Goal: Communication & Community: Connect with others

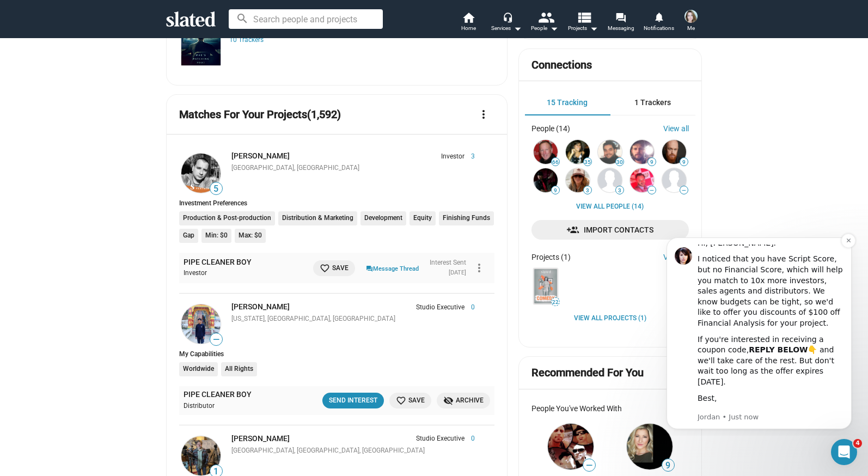
scroll to position [8, 0]
click at [846, 241] on icon "Dismiss notification" at bounding box center [849, 240] width 6 height 6
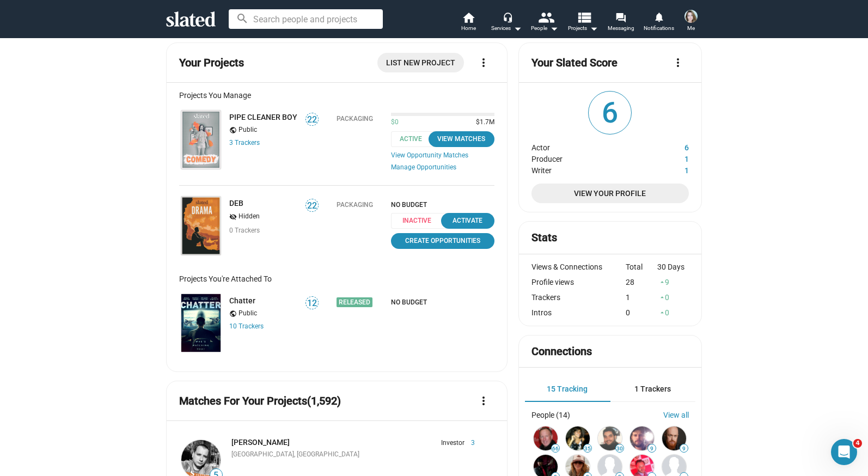
scroll to position [0, 0]
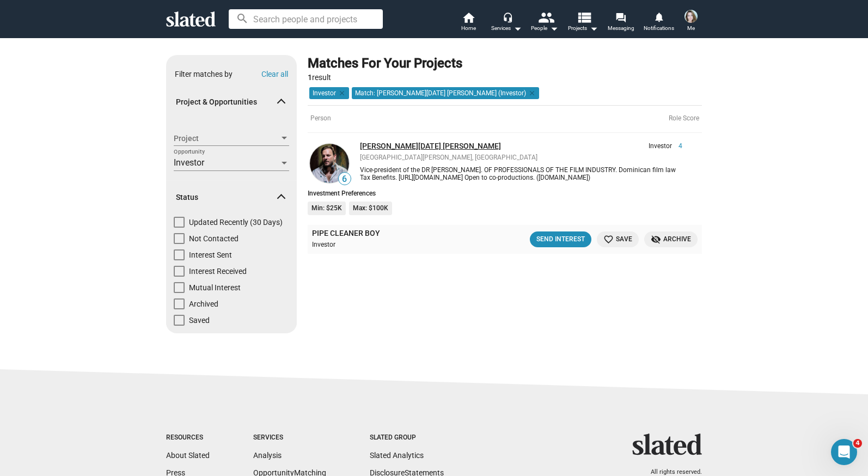
click at [373, 142] on link "[PERSON_NAME][DATE] [PERSON_NAME]" at bounding box center [430, 146] width 141 height 9
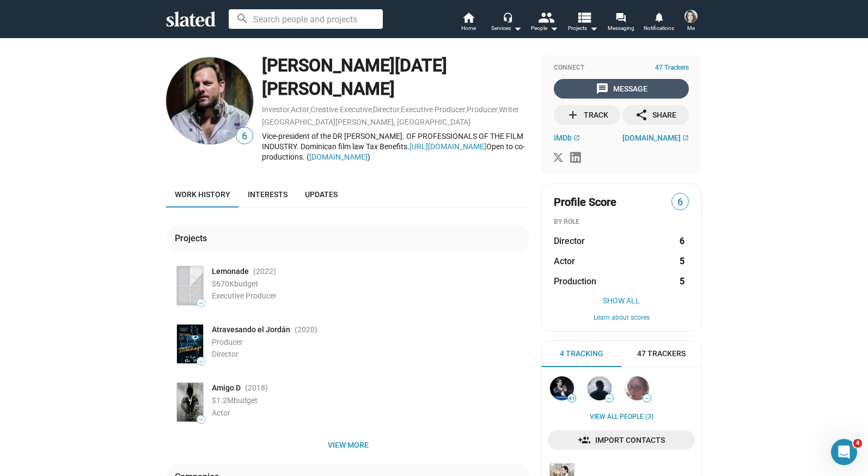
click at [603, 89] on mat-icon "message" at bounding box center [602, 88] width 13 height 13
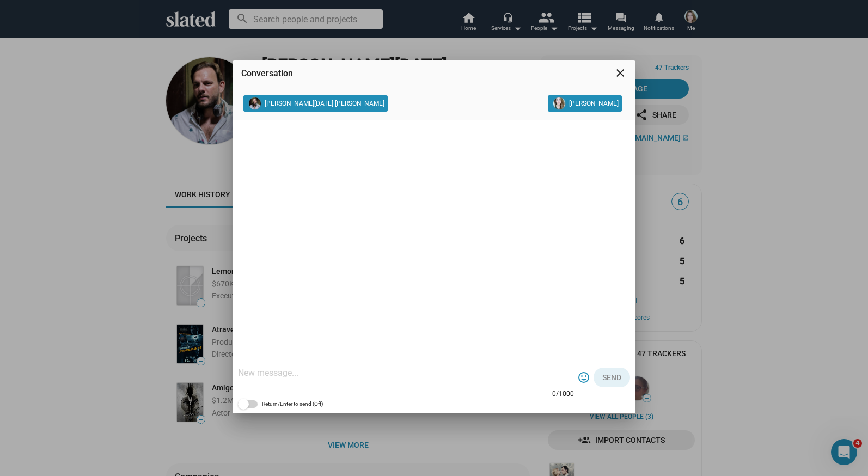
click at [359, 373] on textarea at bounding box center [406, 372] width 336 height 11
type textarea "Hi"
drag, startPoint x: 257, startPoint y: 371, endPoint x: 219, endPoint y: 369, distance: 38.1
click at [219, 370] on div "Conversation close Alan Nadal Piantini Anna Rose Moore Hi 2/1000 tag_faces Send…" at bounding box center [434, 238] width 868 height 476
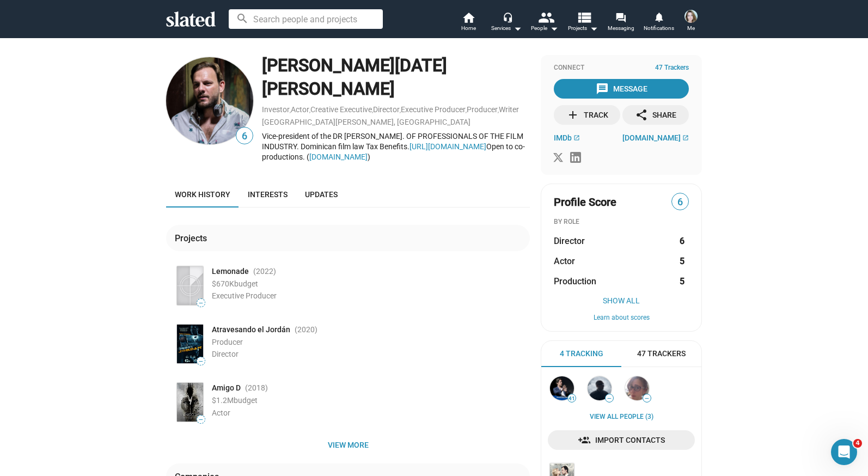
drag, startPoint x: 339, startPoint y: 136, endPoint x: 261, endPoint y: 114, distance: 81.0
click at [262, 131] on div "Vice-president of the DR ASSOC. OF PROFESSIONALS OF THE FILM INDUSTRY. Dominica…" at bounding box center [396, 146] width 268 height 30
copy div "Vice-president of the DR ASSOC. OF PROFESSIONALS OF THE FILM INDUSTRY. Dominica…"
click at [602, 87] on mat-icon "message" at bounding box center [602, 88] width 13 height 13
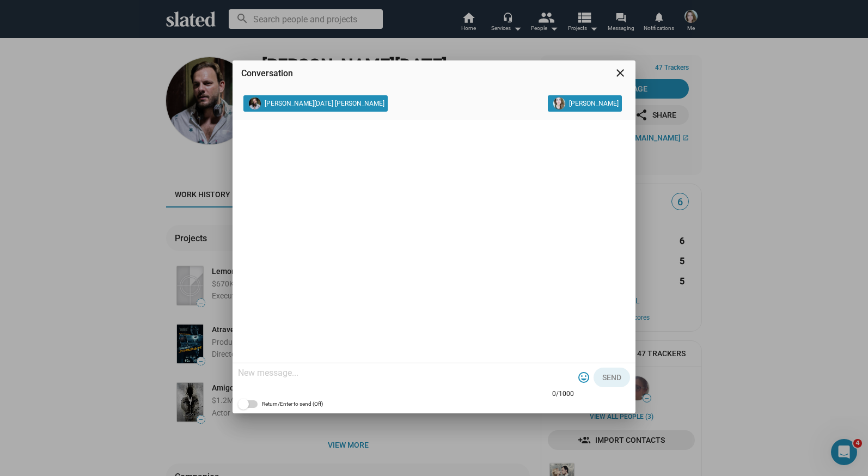
click at [294, 375] on textarea at bounding box center [406, 372] width 336 height 11
paste textarea "Dear Mr. Nadal Piantini, I hope this message finds you well. My name is Anna Ro…"
type textarea "Dear Mr. Nadal Piantini, I hope this message finds you well. My name is Anna Ro…"
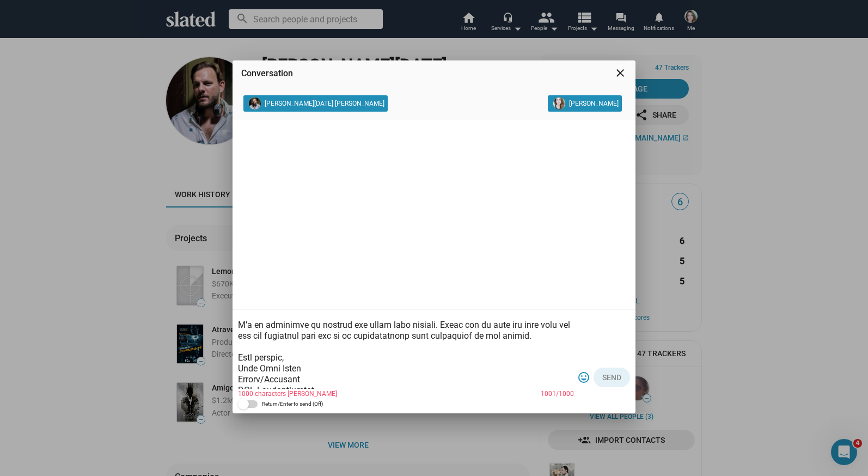
scroll to position [185, 0]
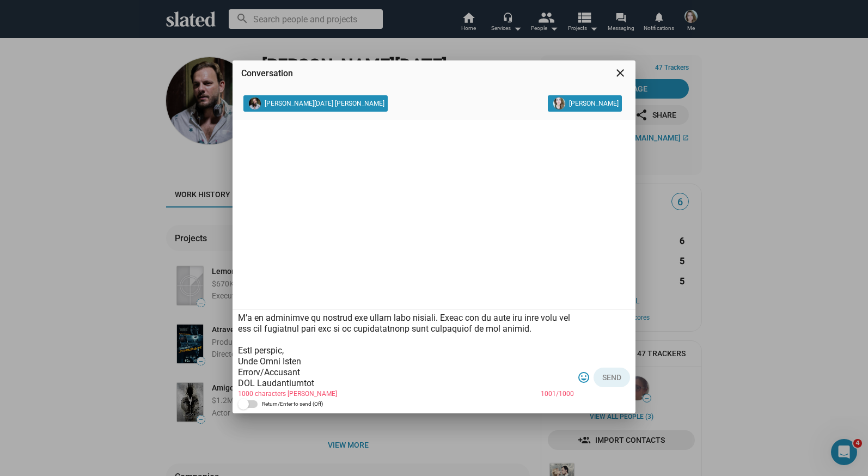
drag, startPoint x: 319, startPoint y: 382, endPoint x: 226, endPoint y: 379, distance: 93.1
click at [226, 379] on div "Conversation close Alan Nadal Piantini Anna Rose Moore 1000 characters max 1001…" at bounding box center [434, 238] width 868 height 476
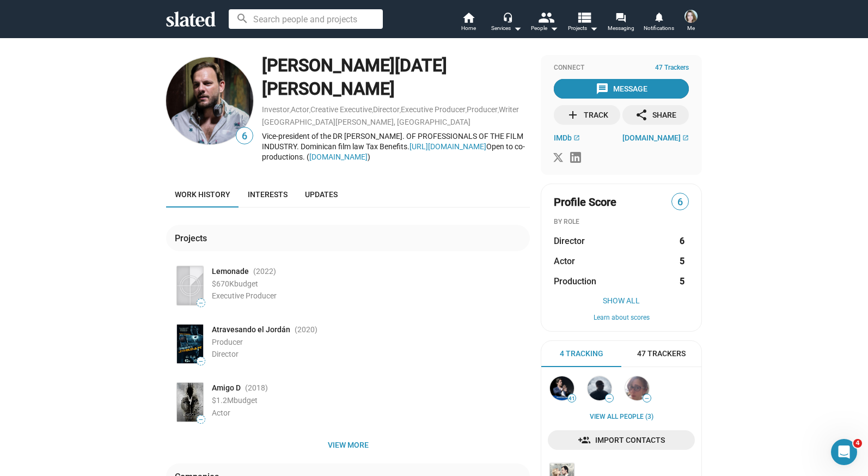
click at [608, 84] on mat-icon "message" at bounding box center [602, 88] width 13 height 13
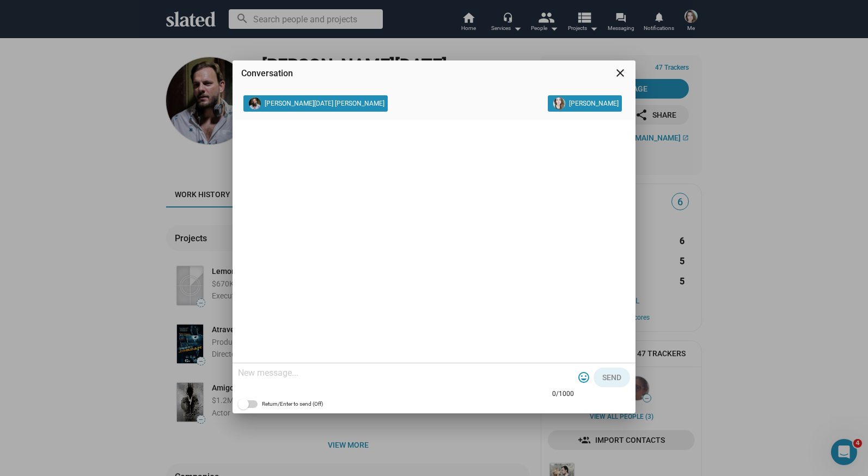
click at [346, 372] on textarea at bounding box center [406, 372] width 336 height 11
paste textarea "Dear Mr. Nadal Piantini, I hope this message finds you well. My name is Anna Ro…"
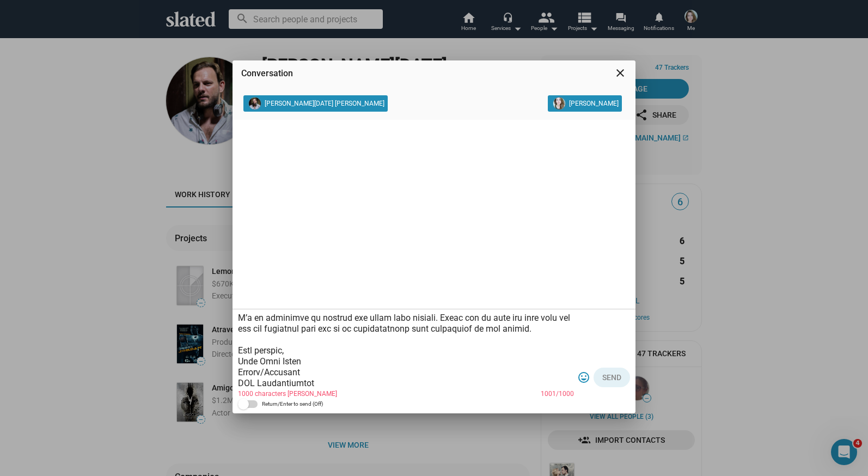
drag, startPoint x: 317, startPoint y: 384, endPoint x: 234, endPoint y: 384, distance: 83.3
click at [233, 384] on div "1000 characters max 1001/1000 tag_faces Send Return/Enter to send (Off)" at bounding box center [433, 361] width 403 height 104
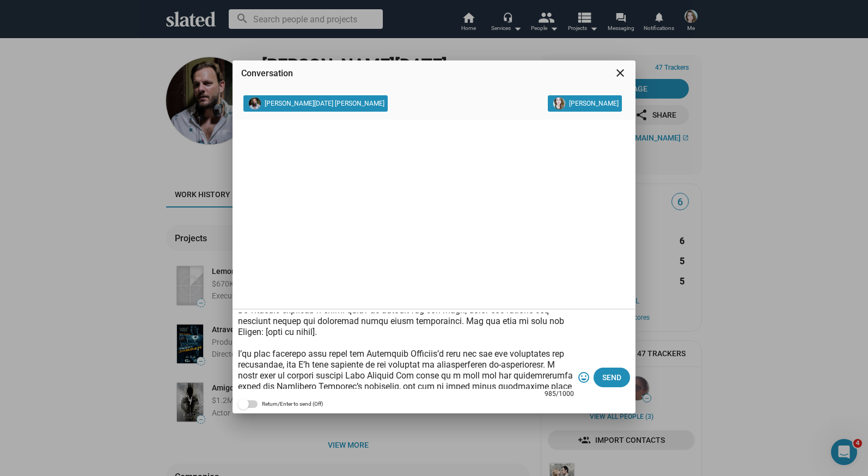
scroll to position [73, 0]
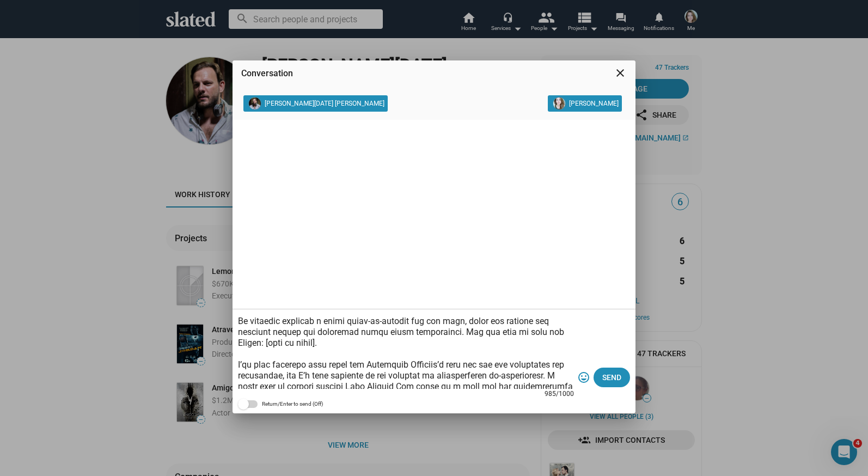
drag, startPoint x: 300, startPoint y: 346, endPoint x: 529, endPoint y: 328, distance: 229.9
click at [529, 328] on textarea at bounding box center [406, 351] width 336 height 76
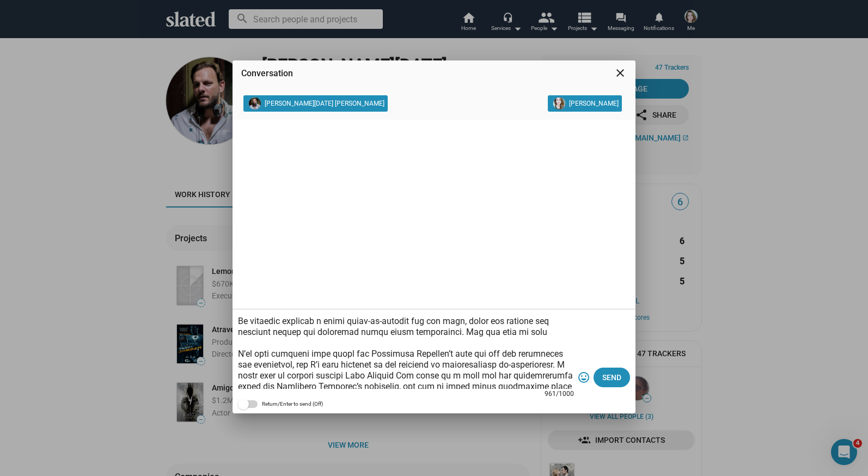
paste textarea "[URL][DOMAIN_NAME]"
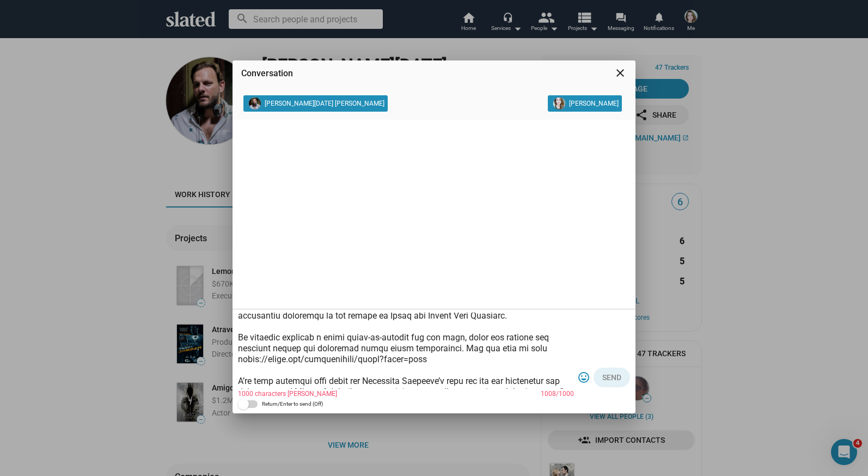
scroll to position [52, 0]
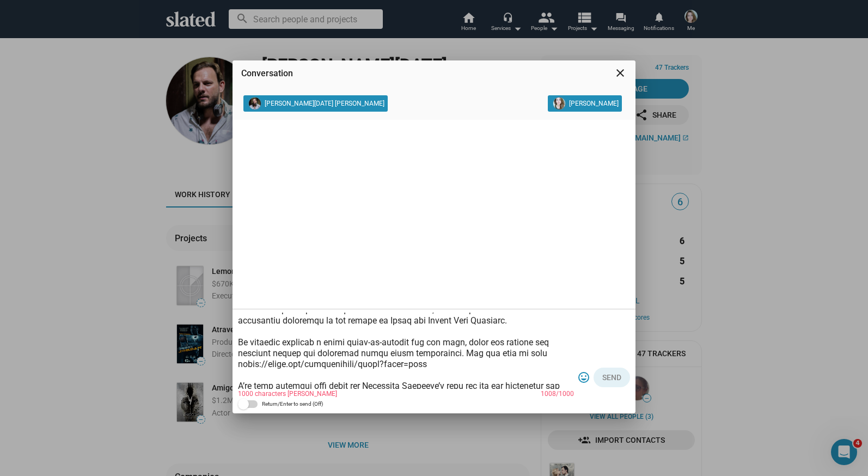
click at [535, 344] on textarea at bounding box center [406, 351] width 336 height 76
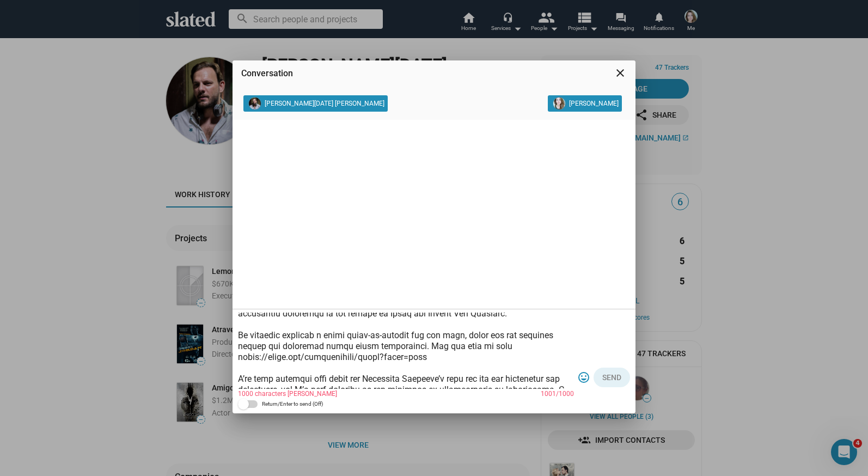
scroll to position [62, 0]
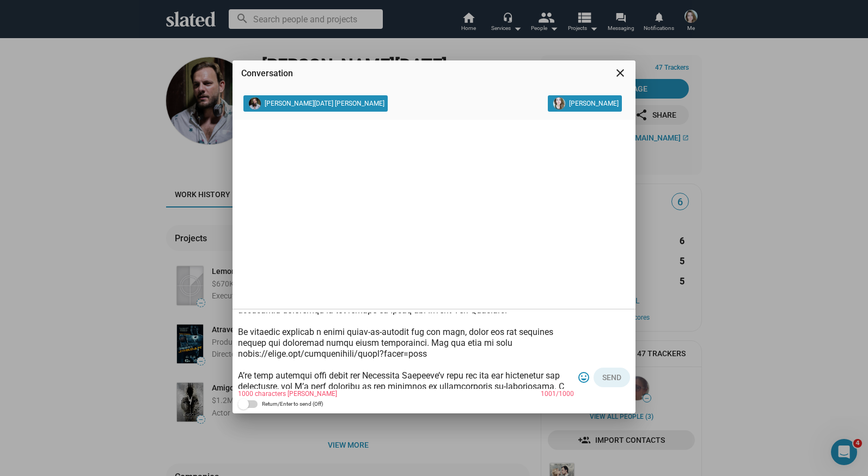
click at [341, 343] on textarea at bounding box center [406, 351] width 336 height 76
type textarea "Dear Mr. Nadal Piantini, I hope this message finds you well. My name is Anna Ro…"
click at [606, 381] on span "Send" at bounding box center [611, 377] width 19 height 20
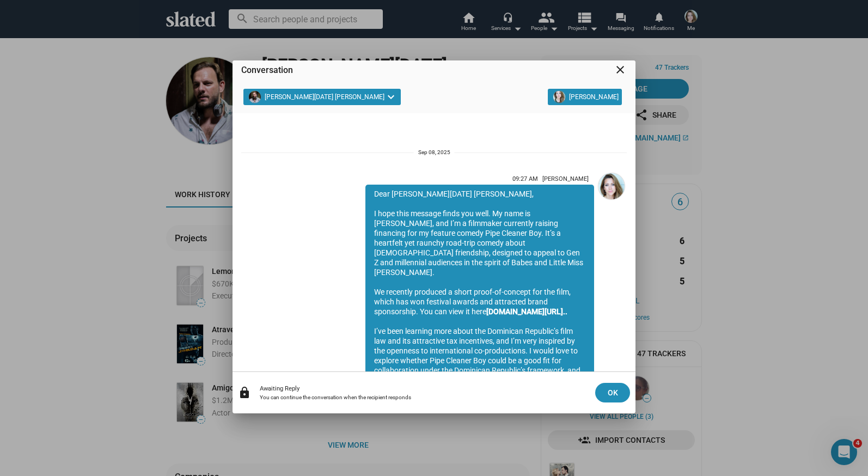
scroll to position [154, 0]
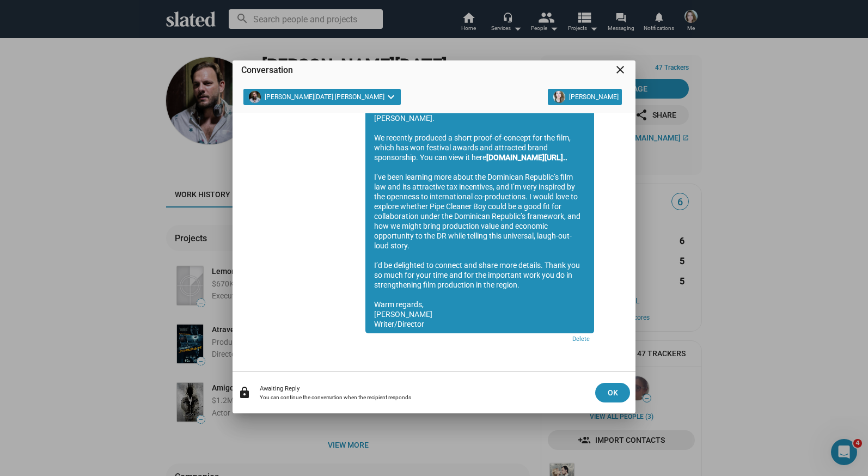
click at [618, 69] on mat-icon "close" at bounding box center [620, 69] width 13 height 13
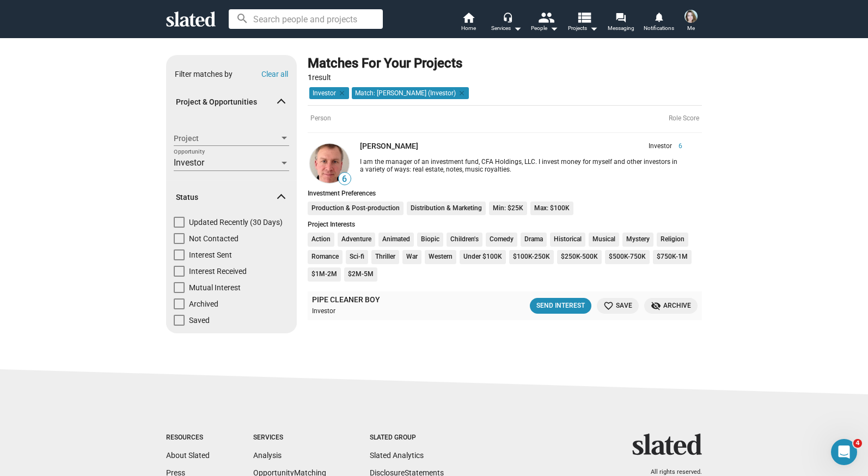
click at [330, 169] on img at bounding box center [329, 163] width 39 height 39
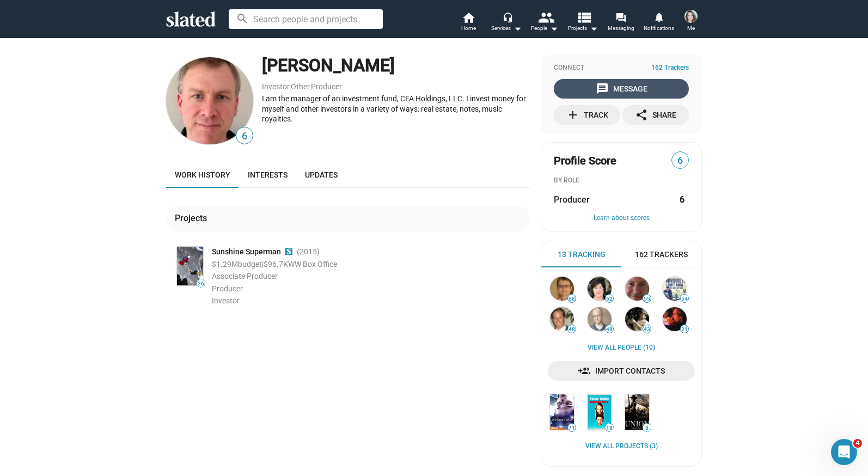
click at [625, 83] on div "message Message" at bounding box center [622, 89] width 52 height 20
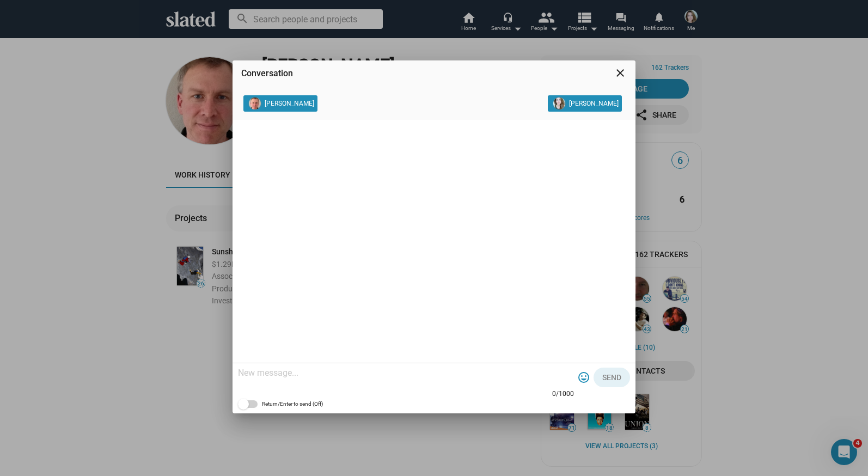
click at [353, 375] on textarea at bounding box center [406, 372] width 336 height 11
paste textarea "Dear James, I hope you’re doing well. My name is Anna Rose Moore, and I’m a fil…"
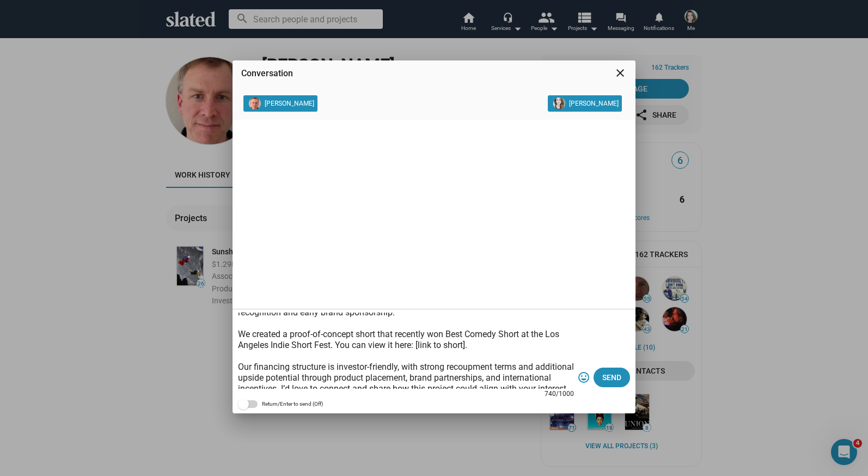
scroll to position [66, 0]
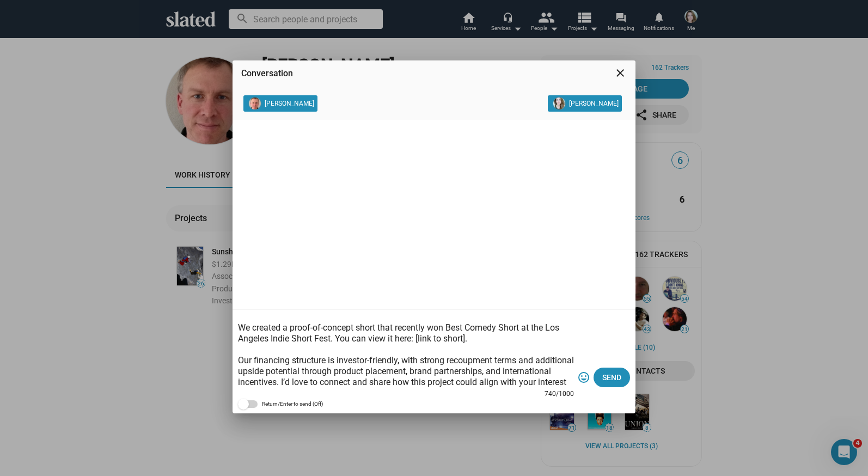
drag, startPoint x: 479, startPoint y: 340, endPoint x: 416, endPoint y: 342, distance: 63.2
click at [416, 342] on textarea "Dear James, I hope you’re doing well. My name is Anna Rose Moore, and I’m a fil…" at bounding box center [406, 351] width 336 height 76
paste textarea "[URL][DOMAIN_NAME]"
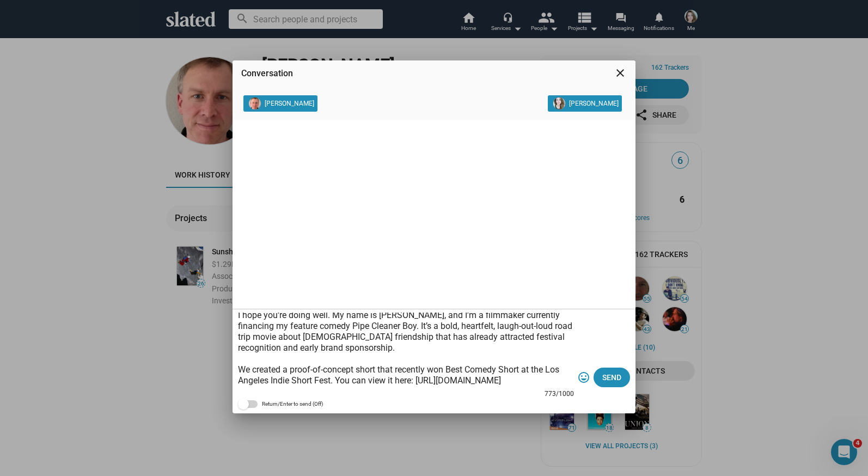
scroll to position [0, 0]
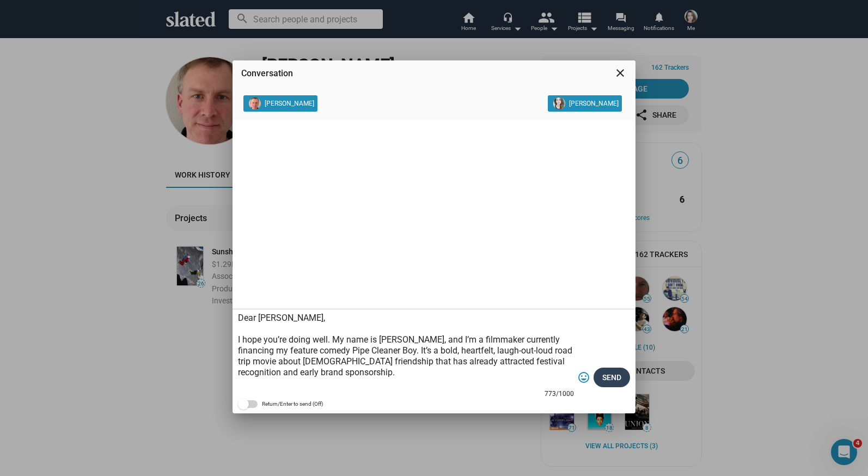
type textarea "Dear James, I hope you’re doing well. My name is Anna Rose Moore, and I’m a fil…"
click at [608, 378] on span "Send" at bounding box center [611, 377] width 19 height 20
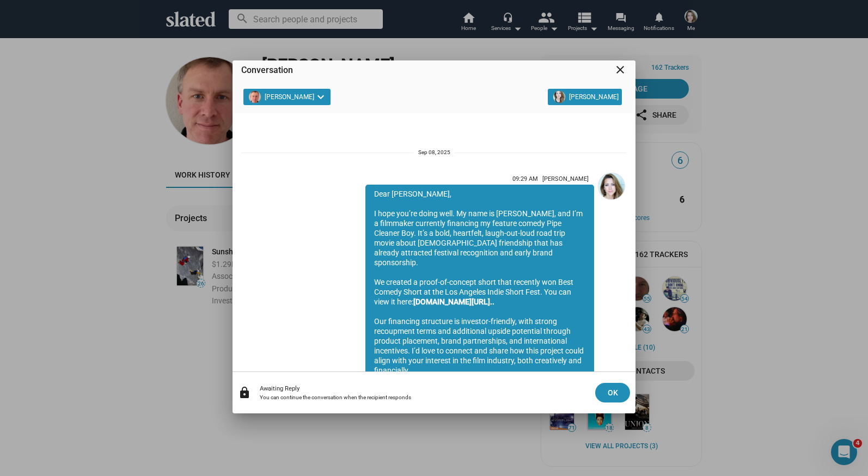
scroll to position [105, 0]
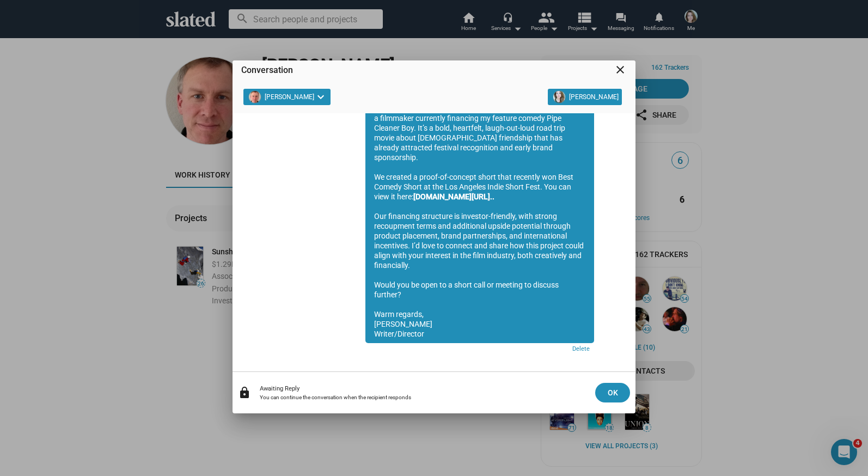
click at [617, 70] on mat-icon "close" at bounding box center [620, 69] width 13 height 13
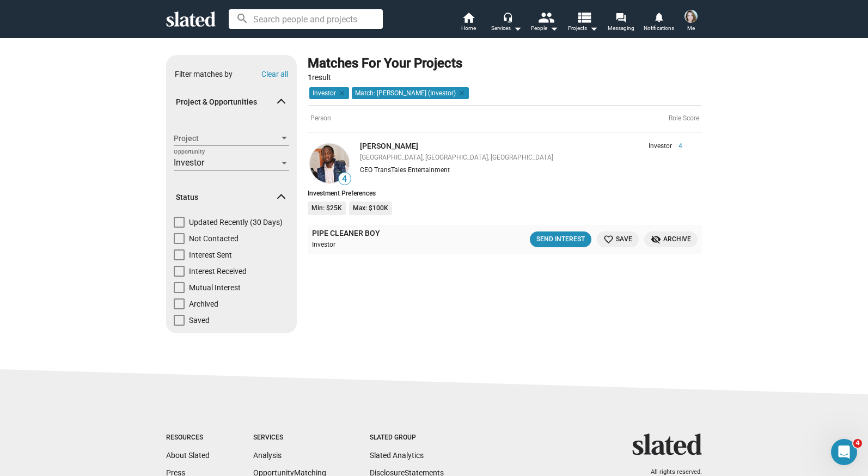
drag, startPoint x: 419, startPoint y: 145, endPoint x: 360, endPoint y: 148, distance: 59.4
click at [358, 146] on div "[PERSON_NAME] Investor 4 [GEOGRAPHIC_DATA], [GEOGRAPHIC_DATA], [GEOGRAPHIC_DATA…" at bounding box center [524, 160] width 346 height 36
click at [433, 174] on div "CEO TransTales Entertainment" at bounding box center [521, 170] width 322 height 9
drag, startPoint x: 452, startPoint y: 170, endPoint x: 359, endPoint y: 170, distance: 93.1
click at [360, 170] on div "CEO TransTales Entertainment" at bounding box center [521, 170] width 322 height 9
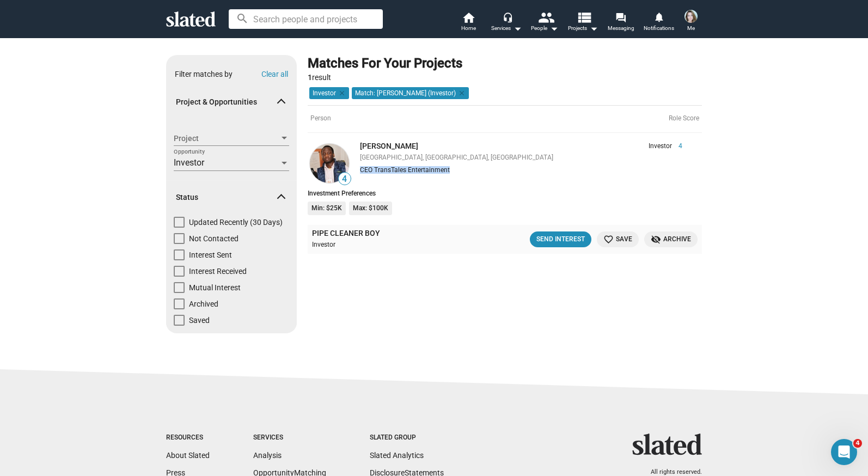
copy div "CEO TransTales Entertainment"
click at [330, 155] on img at bounding box center [329, 163] width 39 height 39
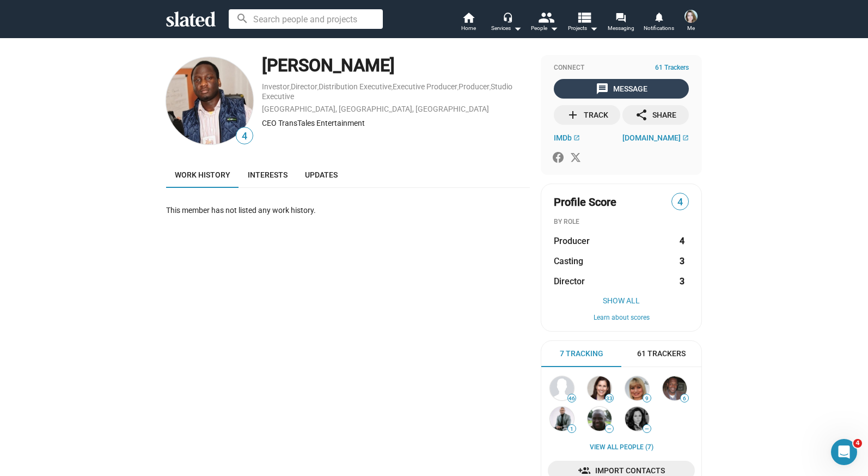
click at [621, 89] on div "message Message" at bounding box center [622, 89] width 52 height 20
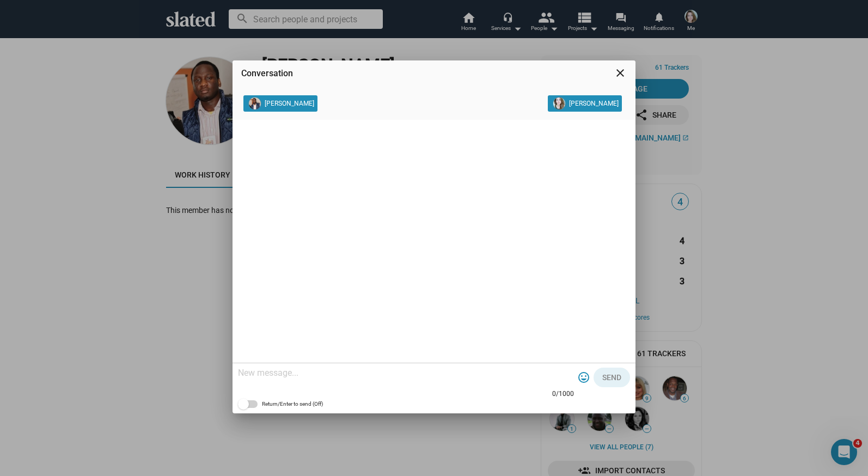
click at [287, 376] on textarea at bounding box center [406, 372] width 336 height 11
paste textarea "Dear [PERSON_NAME], I hope this note finds you well. My name is [PERSON_NAME], …"
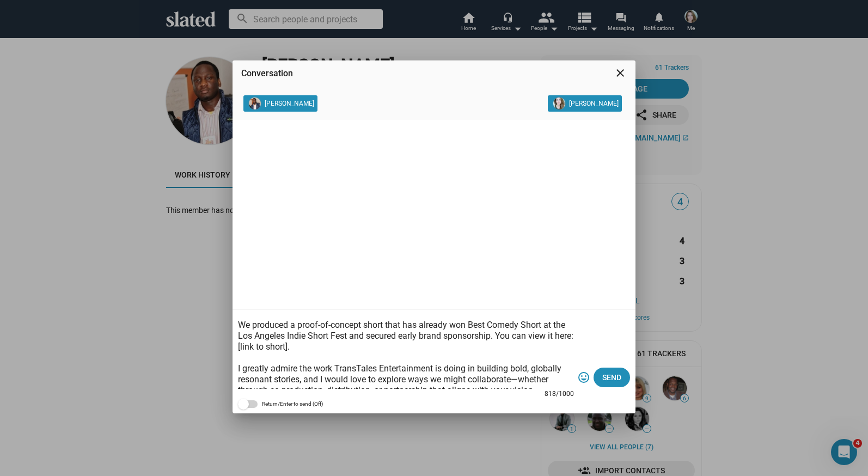
scroll to position [63, 0]
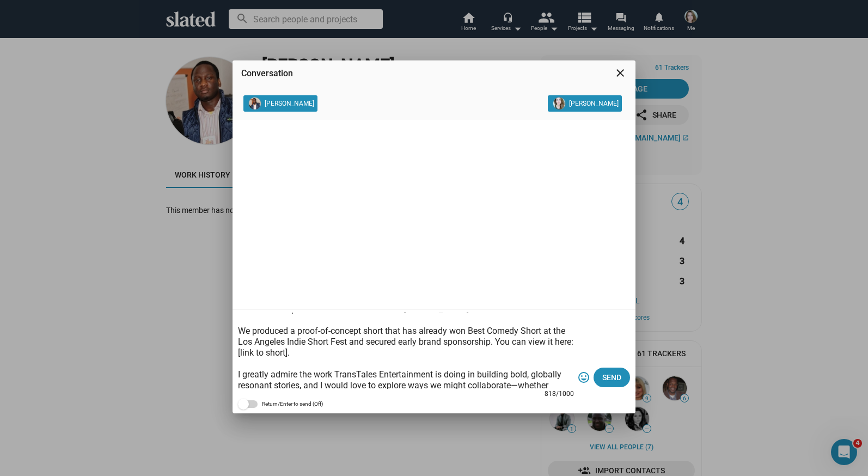
drag, startPoint x: 316, startPoint y: 353, endPoint x: 258, endPoint y: 353, distance: 58.3
click at [258, 353] on textarea "Dear [PERSON_NAME], I hope this note finds you well. My name is [PERSON_NAME], …" at bounding box center [406, 351] width 336 height 76
paste textarea "[URL][DOMAIN_NAME]"
type textarea "Dear [PERSON_NAME], I hope this note finds you well. My name is [PERSON_NAME], …"
click at [612, 377] on span "Send" at bounding box center [611, 377] width 19 height 20
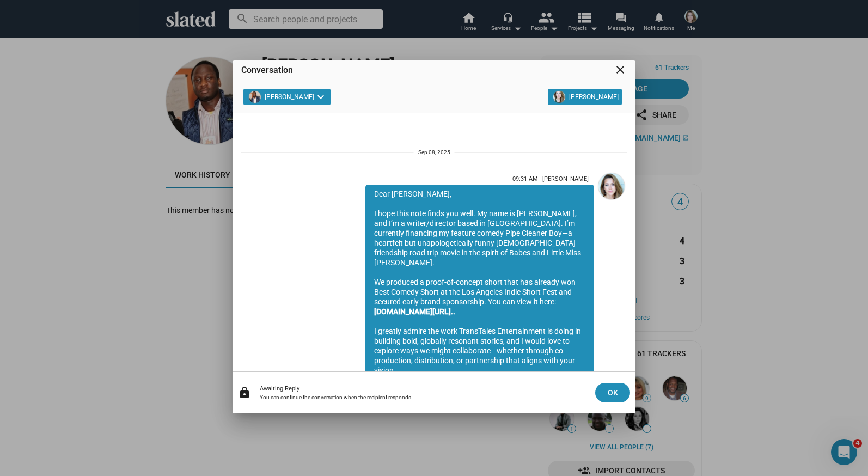
scroll to position [125, 0]
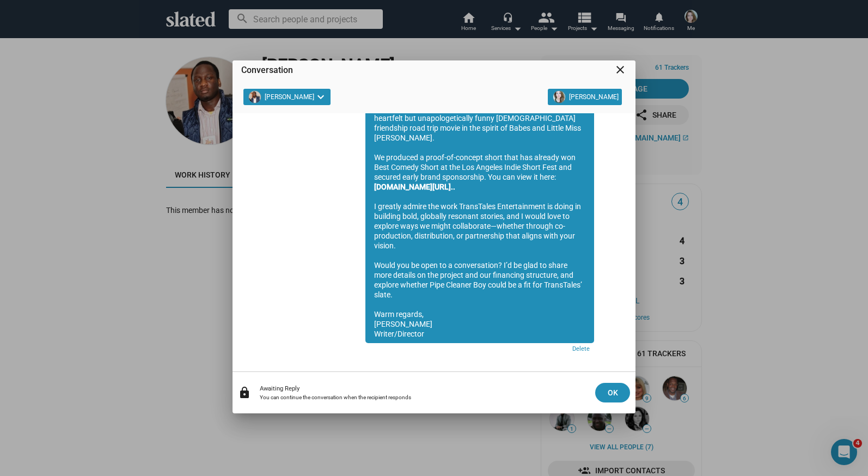
click at [618, 72] on mat-icon "close" at bounding box center [620, 69] width 13 height 13
